Goal: Information Seeking & Learning: Learn about a topic

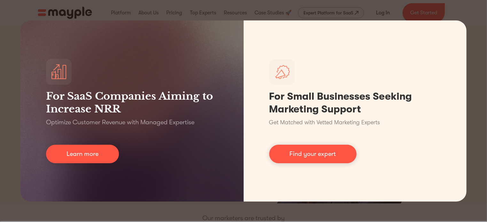
click at [468, 94] on div "For SaaS Companies Aiming to Increase NRR Optimize Customer Revenue with Manage…" at bounding box center [243, 111] width 487 height 222
drag, startPoint x: 467, startPoint y: 52, endPoint x: 481, endPoint y: 37, distance: 20.8
click at [481, 37] on div "For SaaS Companies Aiming to Increase NRR Optimize Customer Revenue with Manage…" at bounding box center [243, 111] width 487 height 222
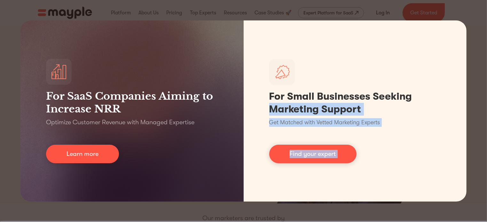
drag, startPoint x: 481, startPoint y: 37, endPoint x: 489, endPoint y: 37, distance: 8.0
click at [486, 37] on html "By continuing to use this site you agree to our Cookie Policy Got it Join us LI…" at bounding box center [243, 111] width 487 height 222
click at [486, 13] on div "For SaaS Companies Aiming to Increase NRR Optimize Customer Revenue with Manage…" at bounding box center [243, 111] width 487 height 222
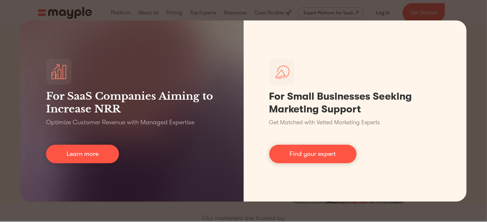
click at [398, 5] on div "For SaaS Companies Aiming to Increase NRR Optimize Customer Revenue with Manage…" at bounding box center [243, 111] width 487 height 222
click at [472, 112] on div "For SaaS Companies Aiming to Increase NRR Optimize Customer Revenue with Manage…" at bounding box center [243, 111] width 487 height 222
click at [166, 12] on div "For SaaS Companies Aiming to Increase NRR Optimize Customer Revenue with Manage…" at bounding box center [243, 111] width 487 height 222
click at [5, 172] on div "For SaaS Companies Aiming to Increase NRR Optimize Customer Revenue with Manage…" at bounding box center [243, 111] width 487 height 222
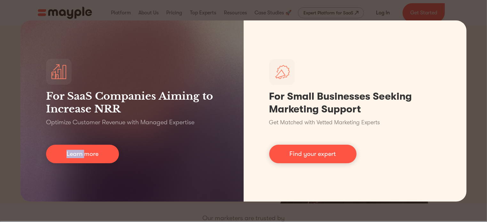
click at [5, 172] on div "For SaaS Companies Aiming to Increase NRR Optimize Customer Revenue with Manage…" at bounding box center [243, 111] width 487 height 222
click at [120, 220] on div "For SaaS Companies Aiming to Increase NRR Optimize Customer Revenue with Manage…" at bounding box center [243, 111] width 487 height 222
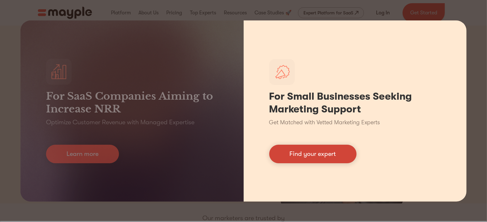
click at [319, 152] on link "Find your expert" at bounding box center [312, 154] width 87 height 19
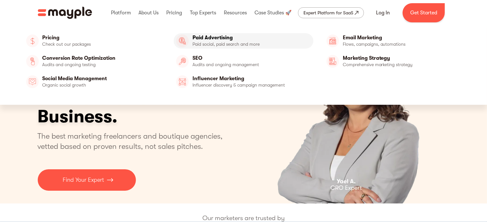
click at [211, 39] on link "Paid Advertising" at bounding box center [244, 40] width 140 height 15
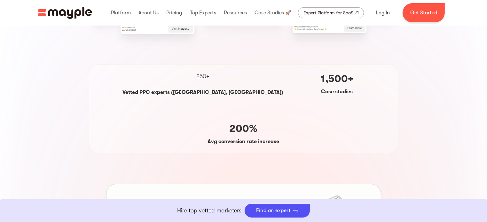
scroll to position [249, 0]
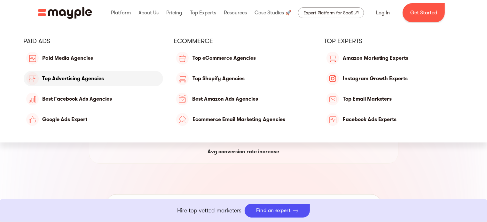
click at [92, 74] on link "Top Advertising Agencies" at bounding box center [94, 78] width 140 height 15
